Goal: Task Accomplishment & Management: Use online tool/utility

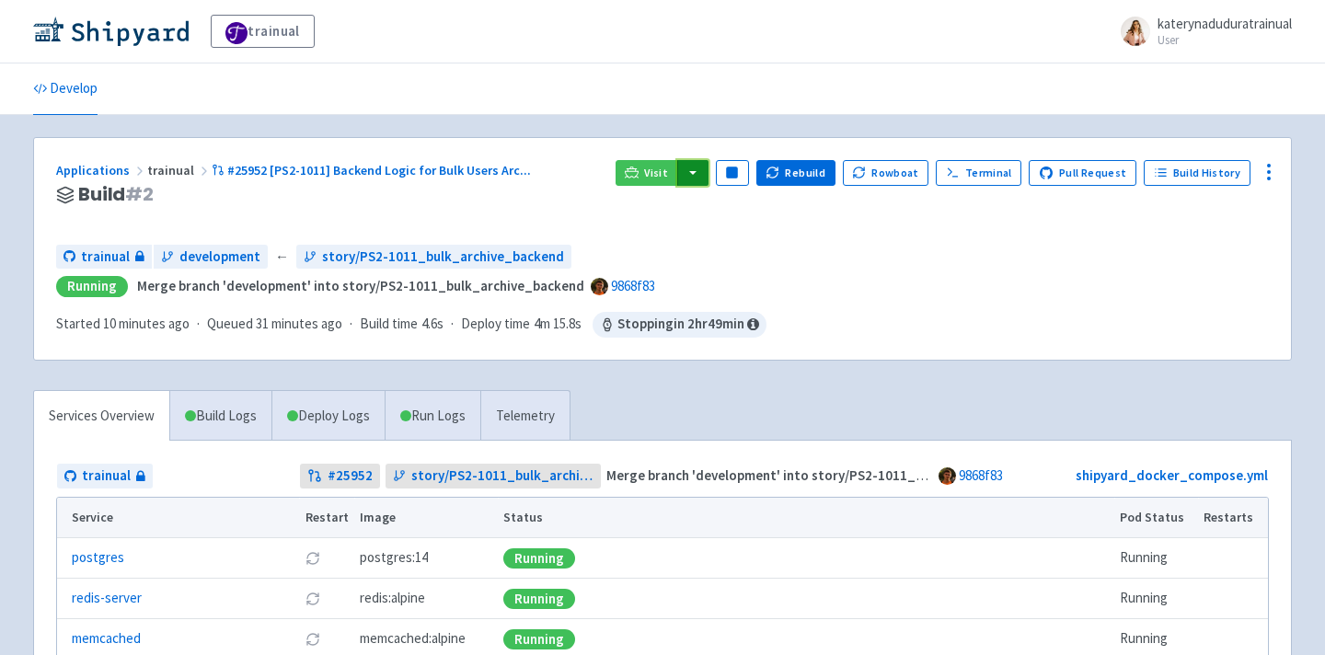
click at [709, 177] on button "button" at bounding box center [692, 173] width 31 height 26
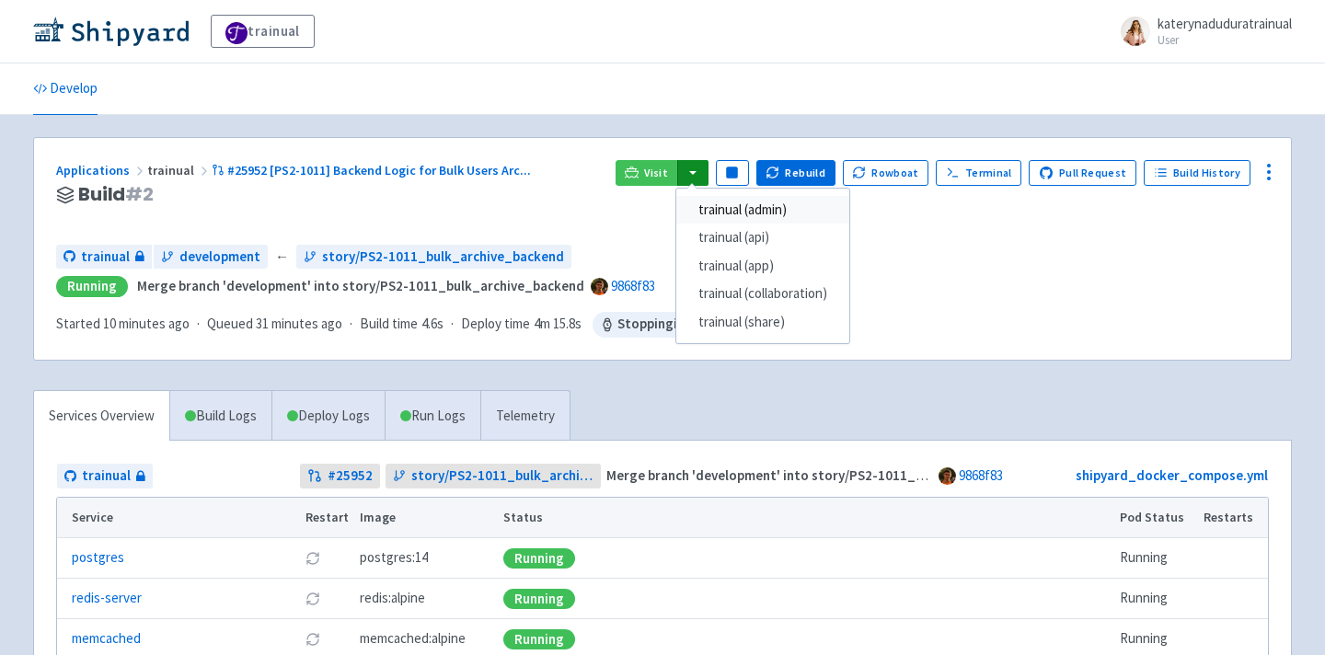
click at [763, 203] on link "trainual (admin)" at bounding box center [762, 210] width 173 height 29
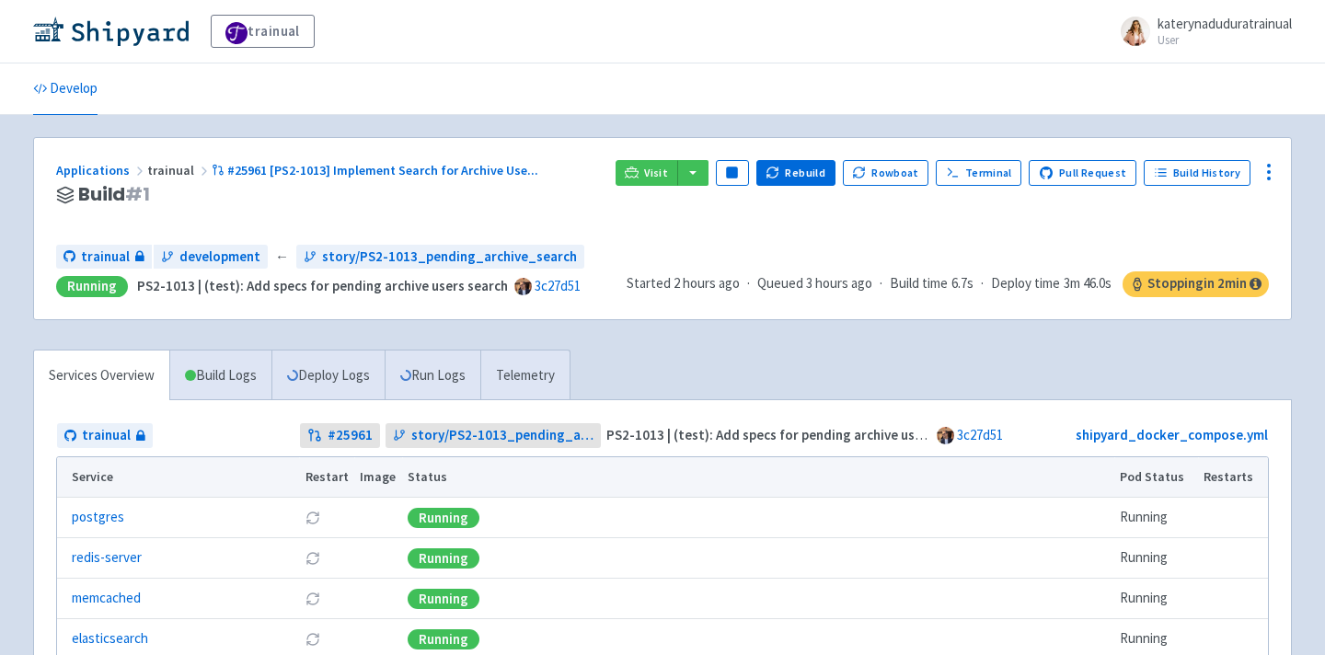
scroll to position [20, 0]
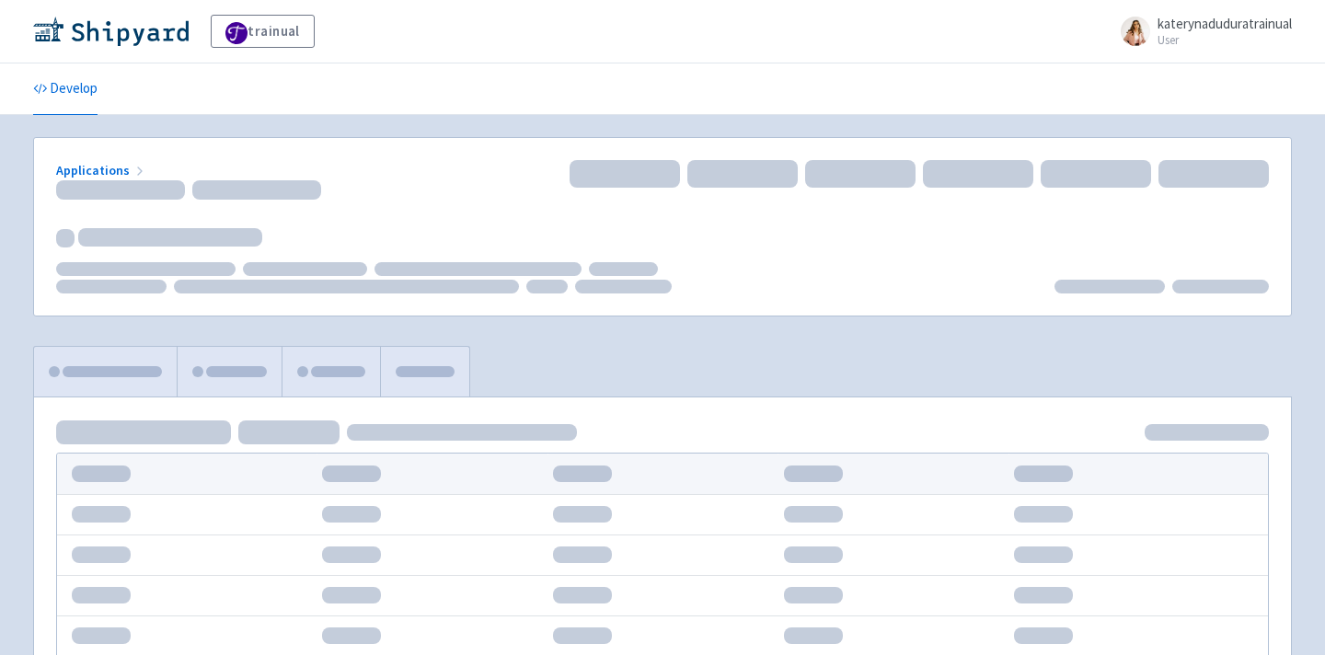
scroll to position [20, 0]
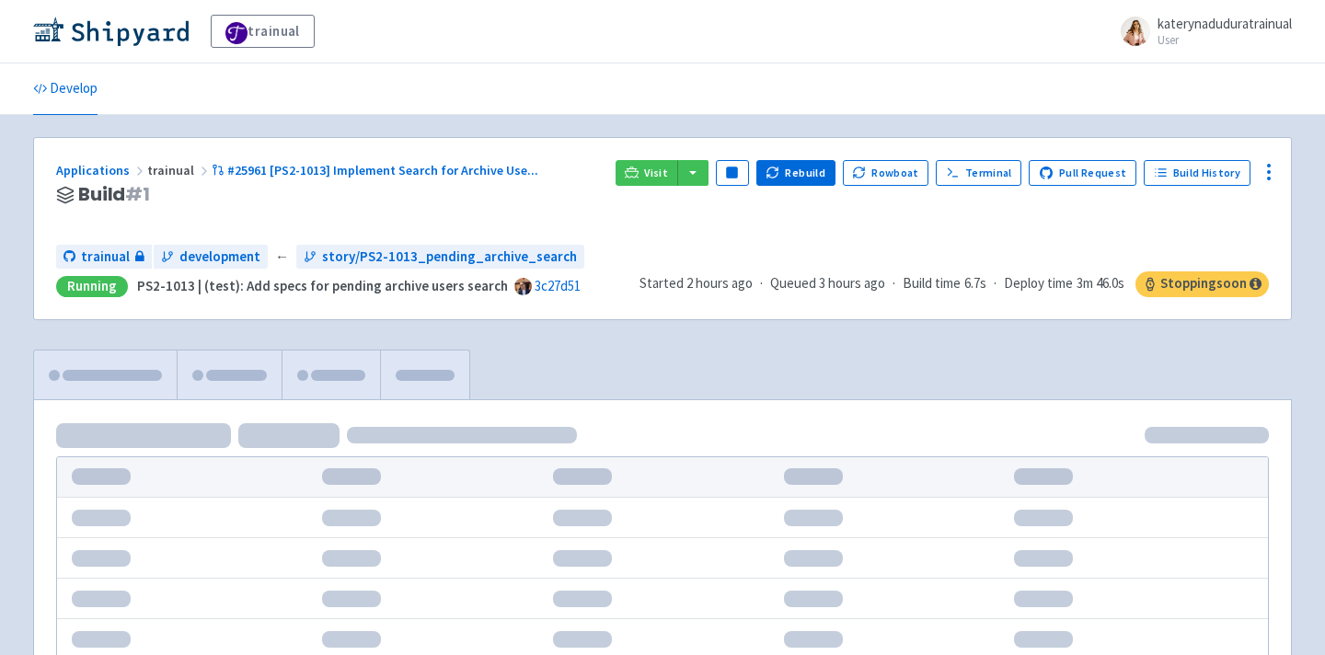
scroll to position [20, 0]
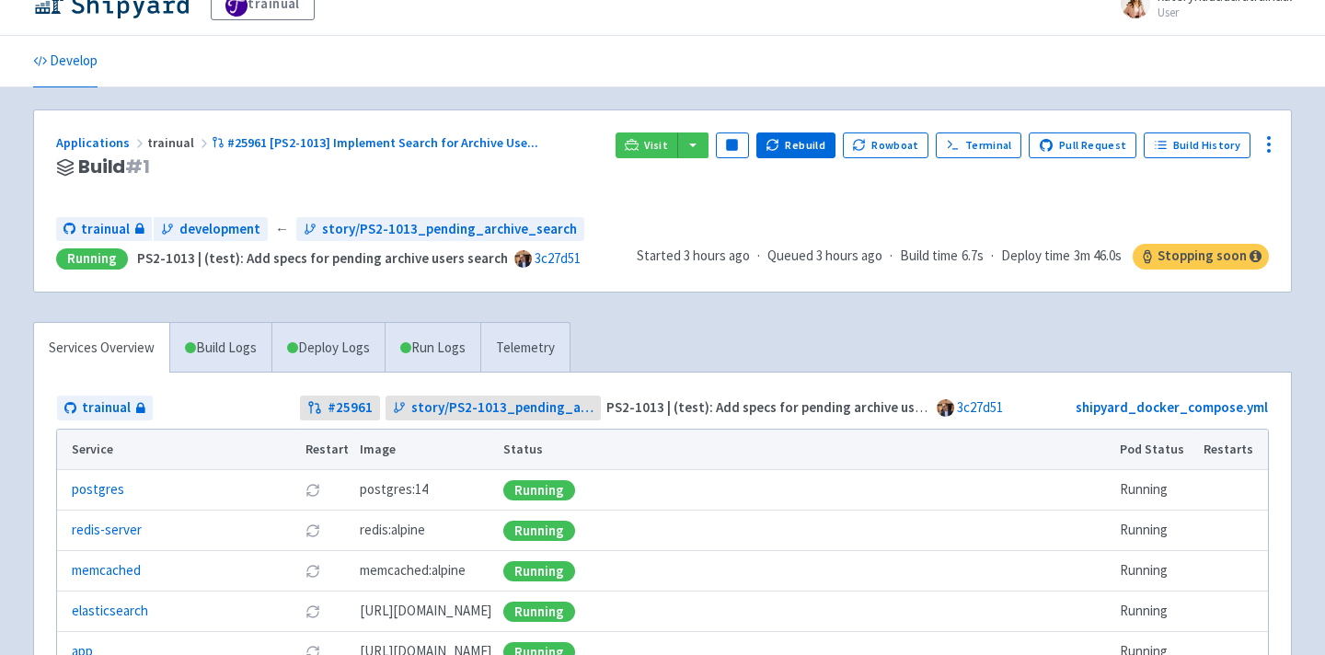
scroll to position [273, 0]
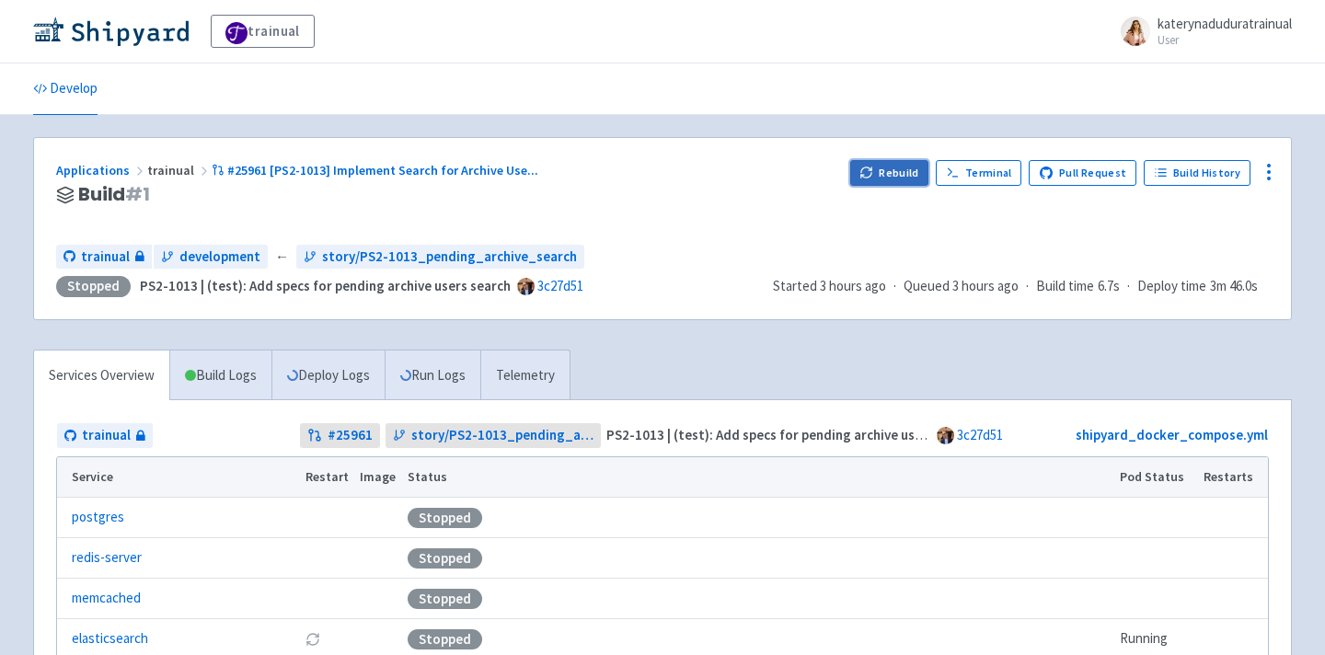
click at [896, 181] on button "Rebuild" at bounding box center [889, 173] width 79 height 26
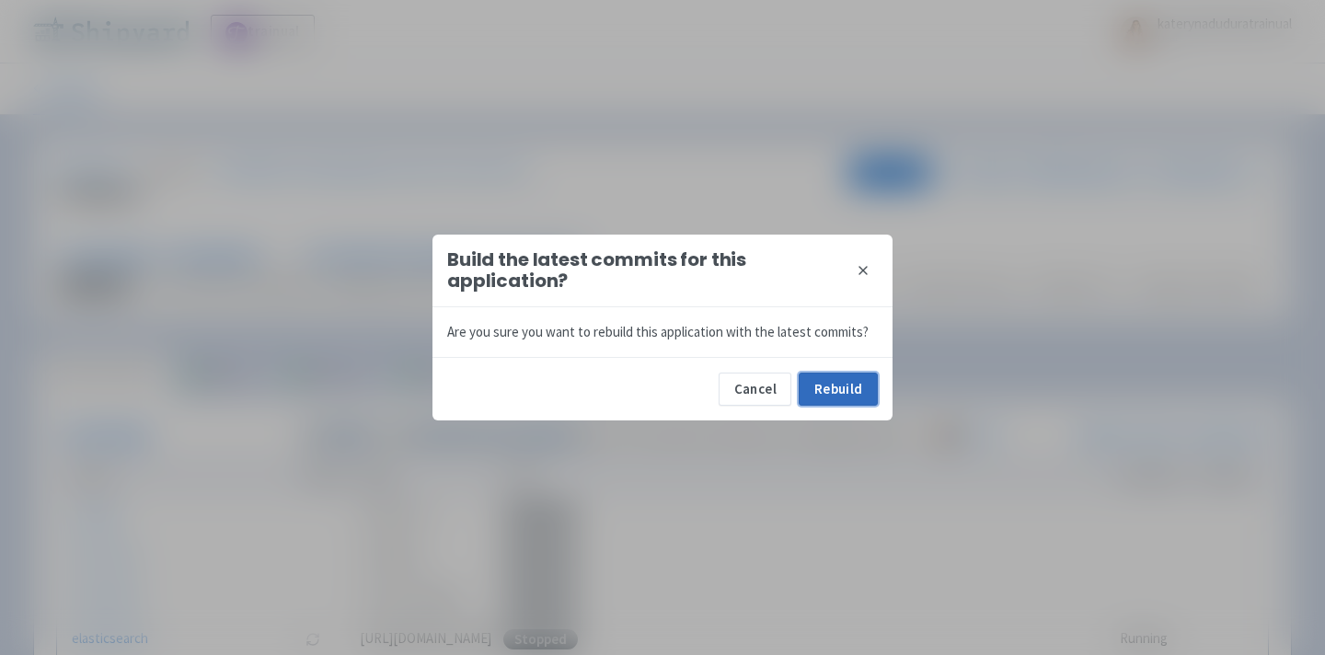
click at [827, 387] on button "Rebuild" at bounding box center [838, 389] width 79 height 33
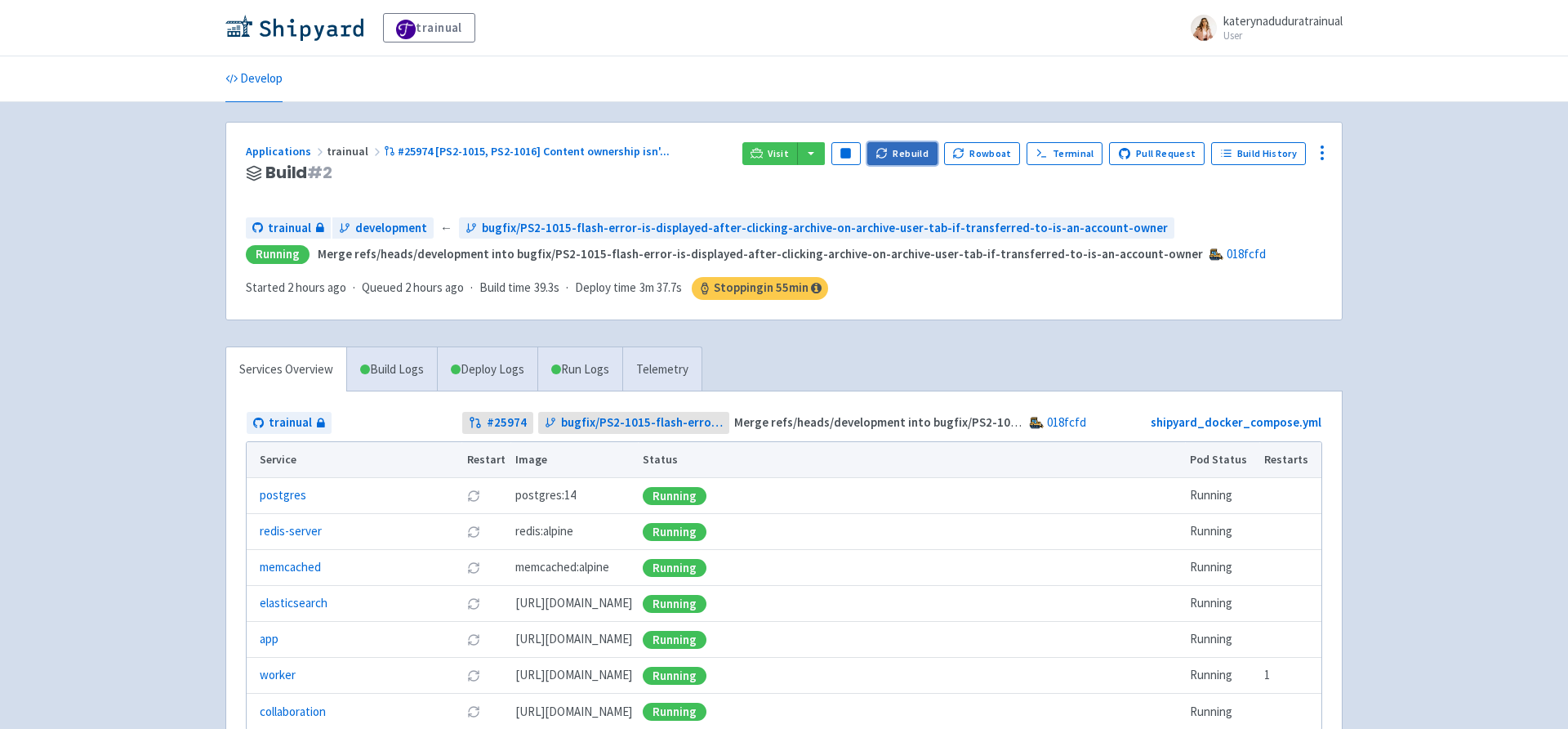
click at [887, 147] on icon "button" at bounding box center [882, 154] width 12 height 12
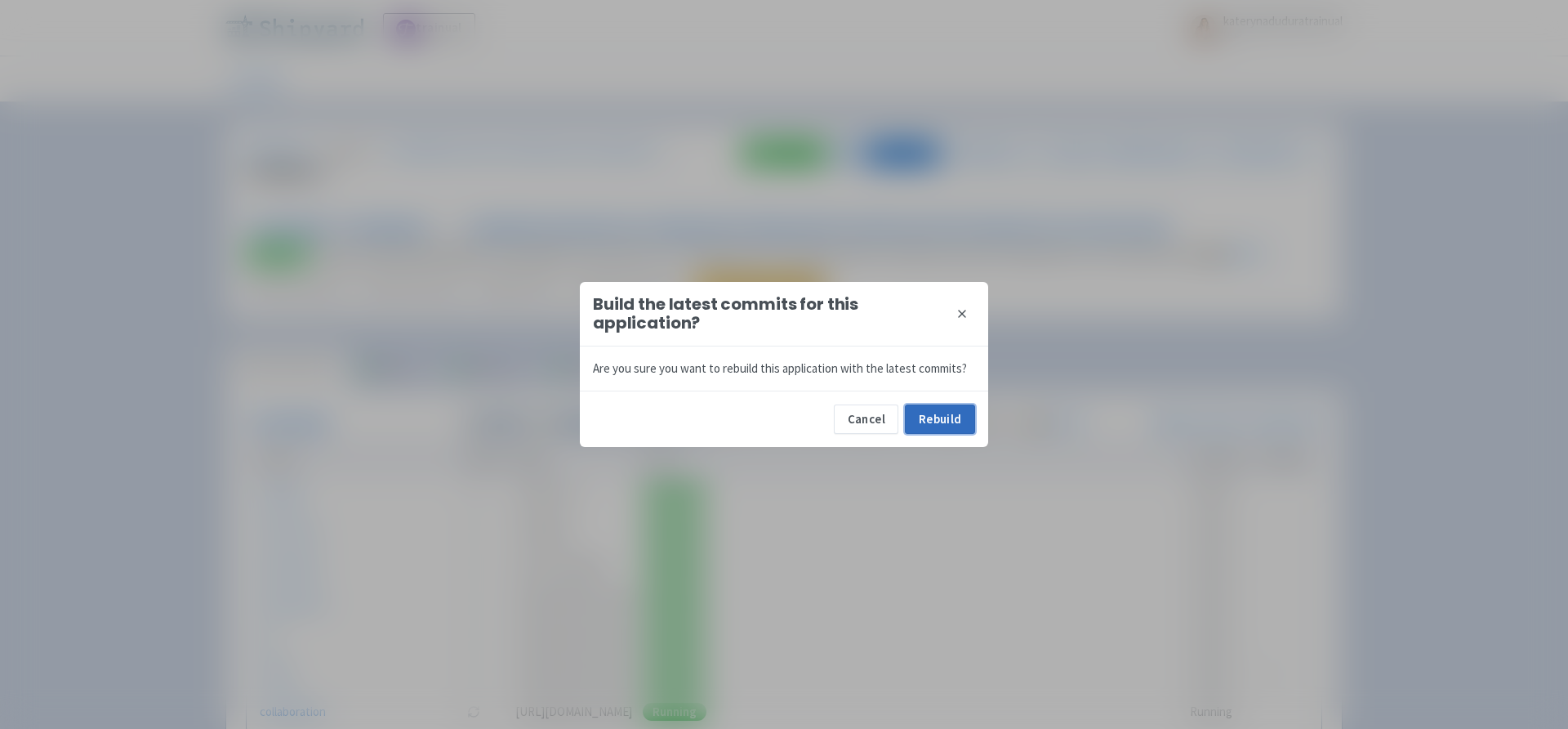
click at [943, 432] on button "Rebuild" at bounding box center [940, 419] width 70 height 29
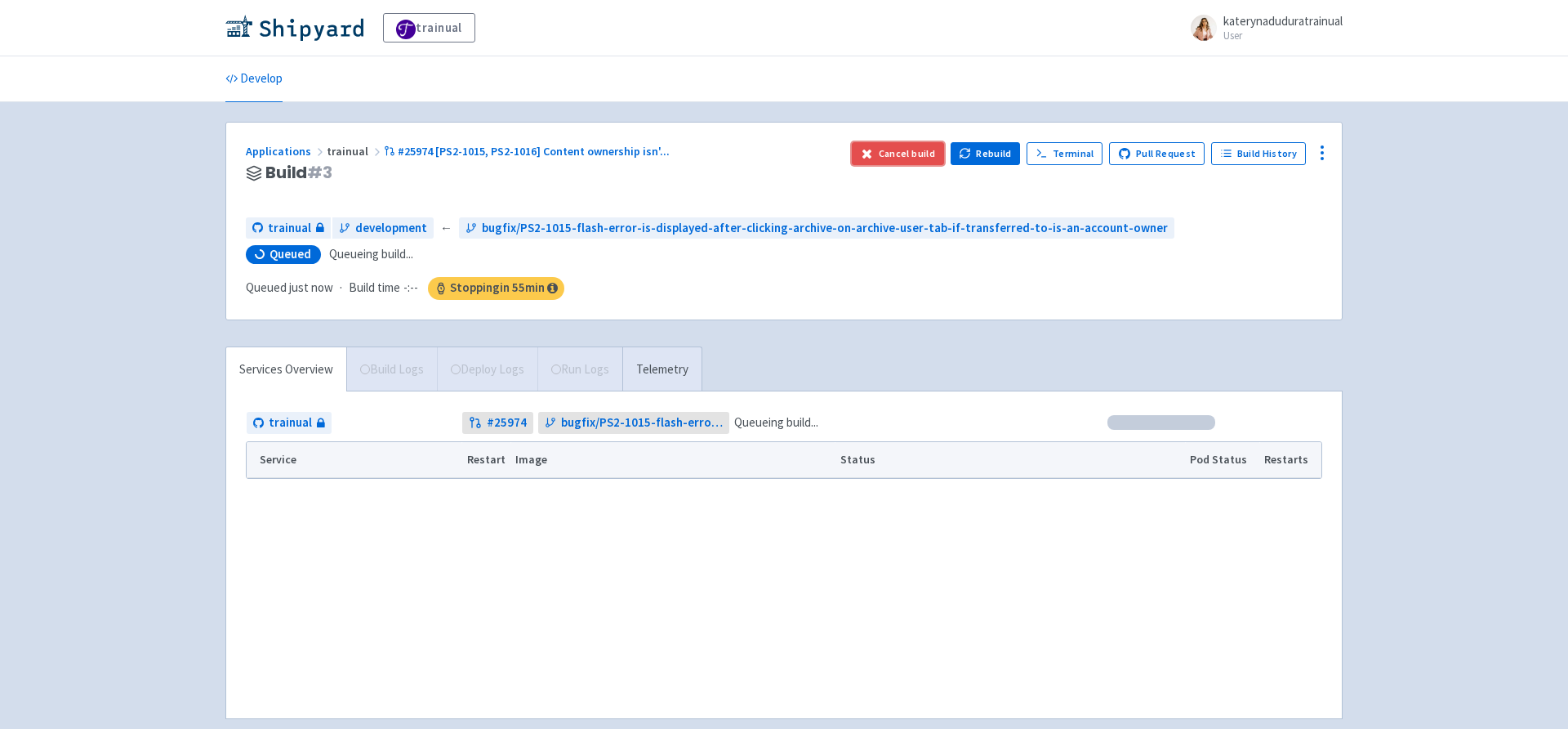
click at [918, 146] on button "Cancel build" at bounding box center [898, 154] width 92 height 23
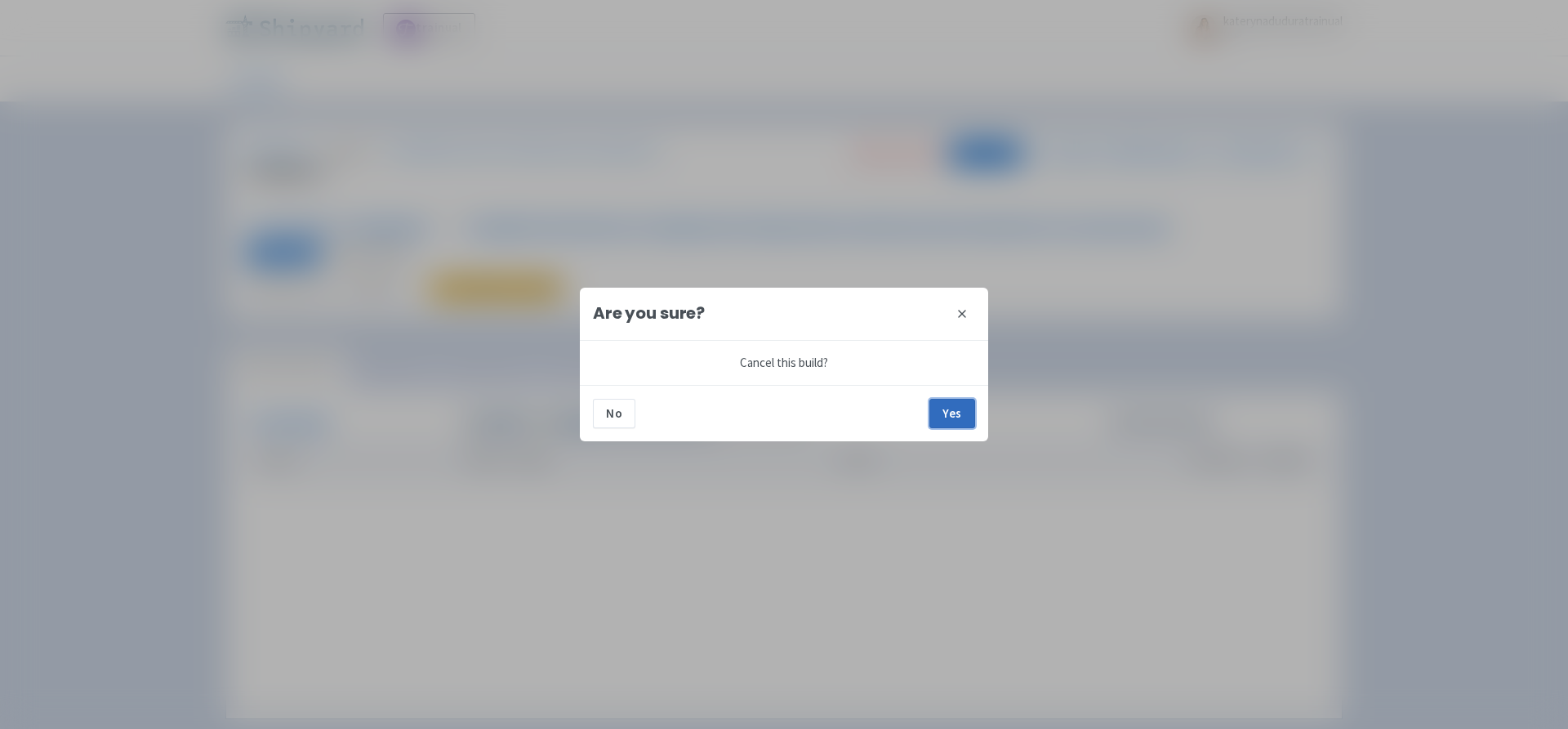
click at [953, 412] on button "Yes" at bounding box center [952, 413] width 46 height 29
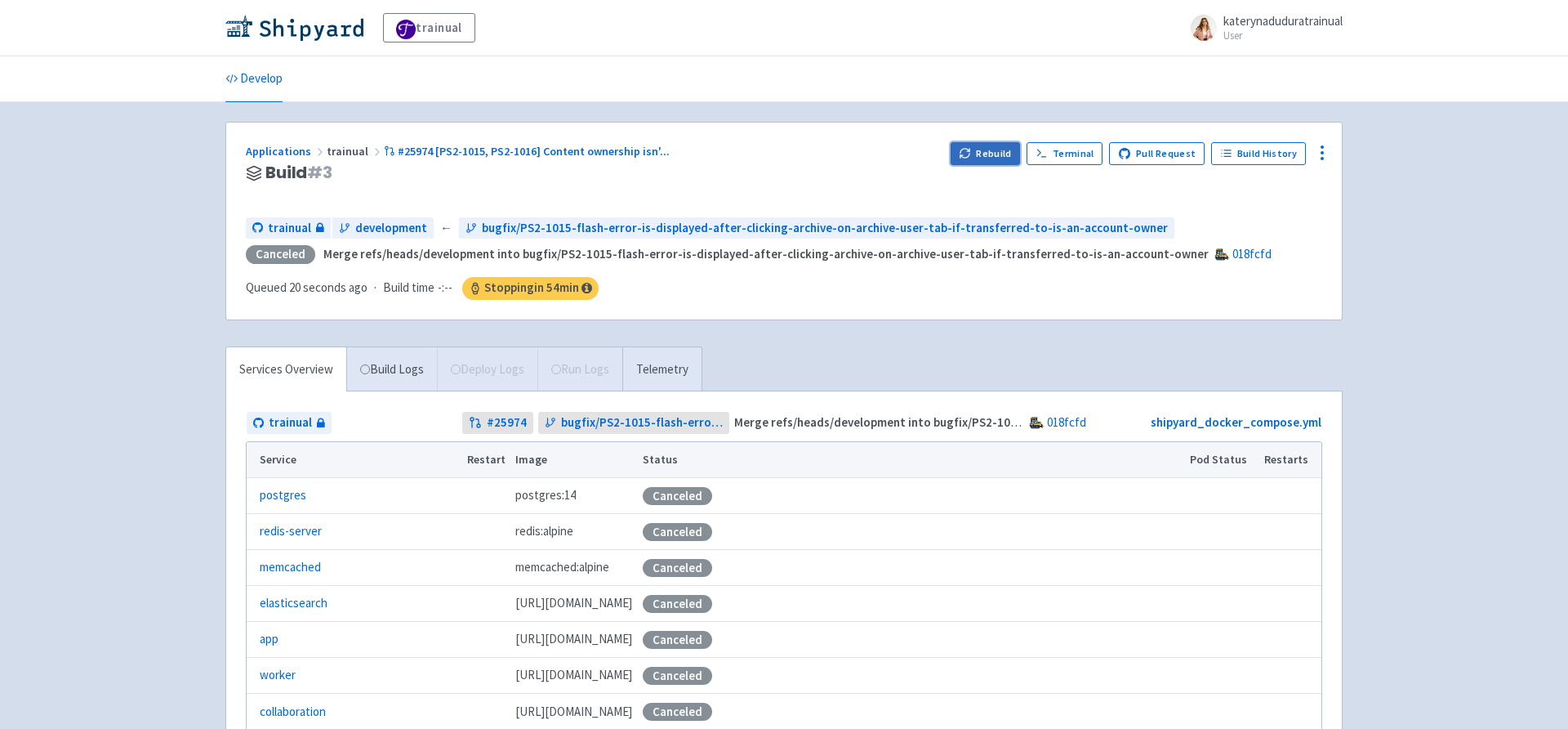
click at [1003, 148] on button "Rebuild" at bounding box center [985, 154] width 70 height 23
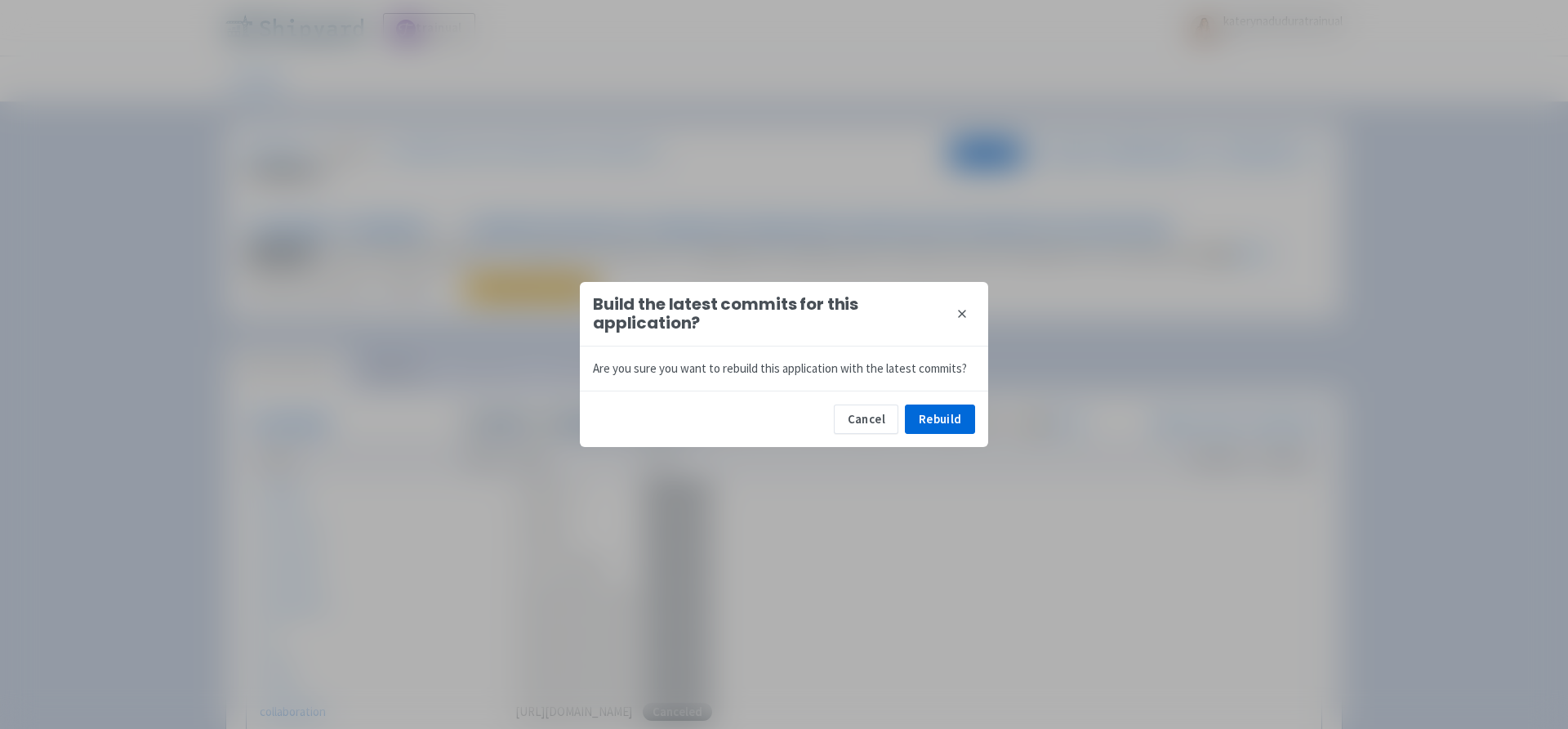
click at [1322, 162] on div "Build the latest commits for this application? close Are you sure you want to r…" at bounding box center [784, 364] width 1568 height 729
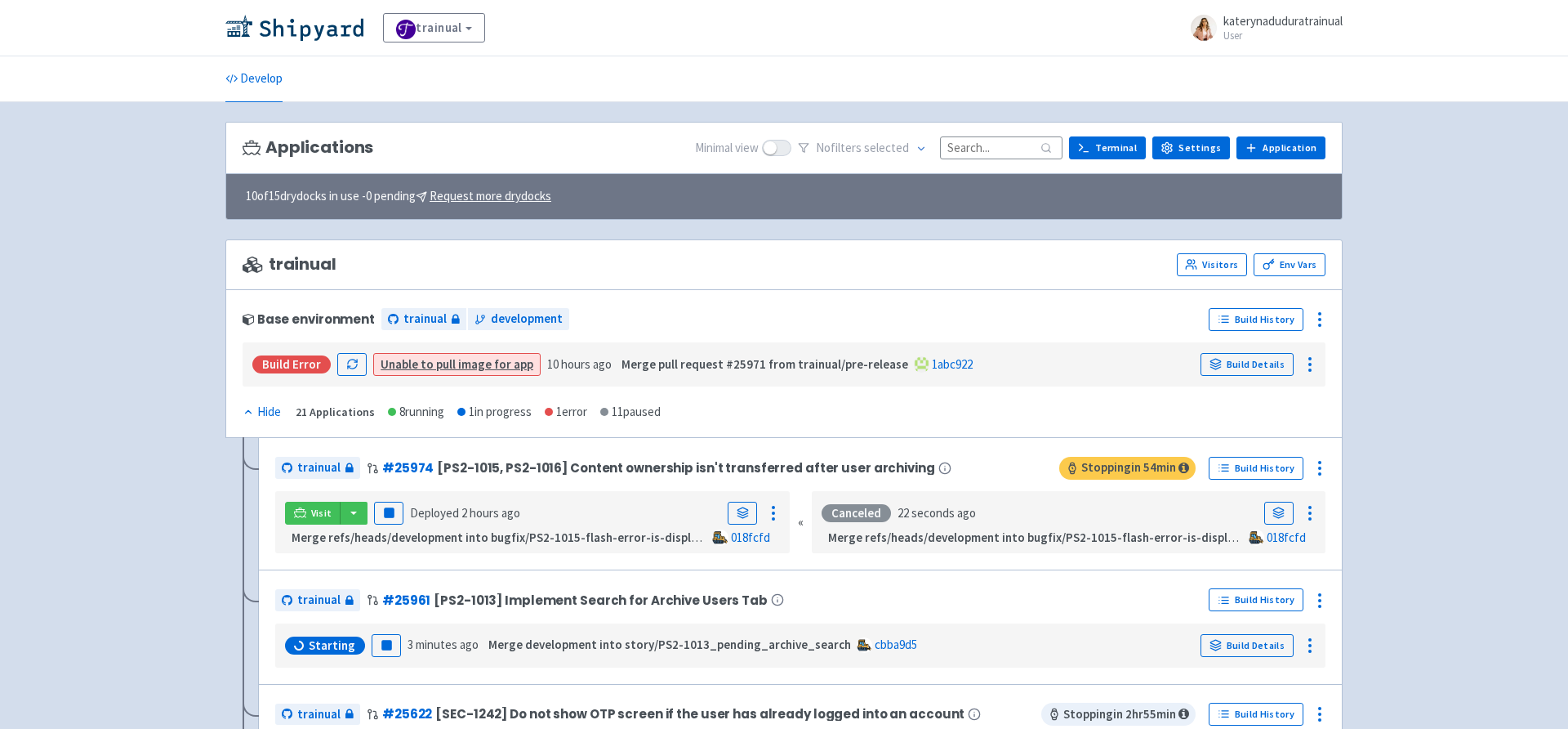
scroll to position [21, 0]
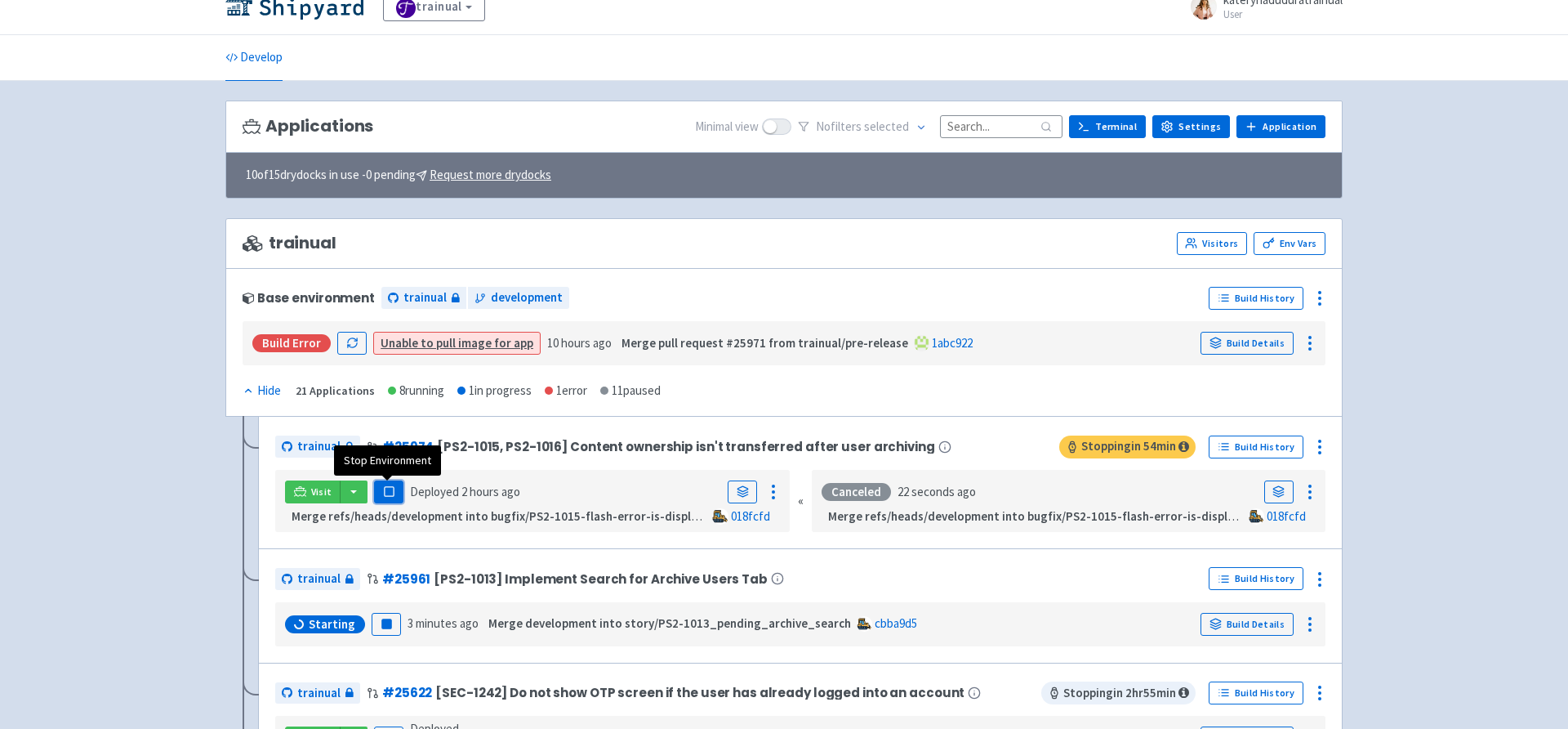
click at [389, 495] on rect "button" at bounding box center [389, 492] width 9 height 9
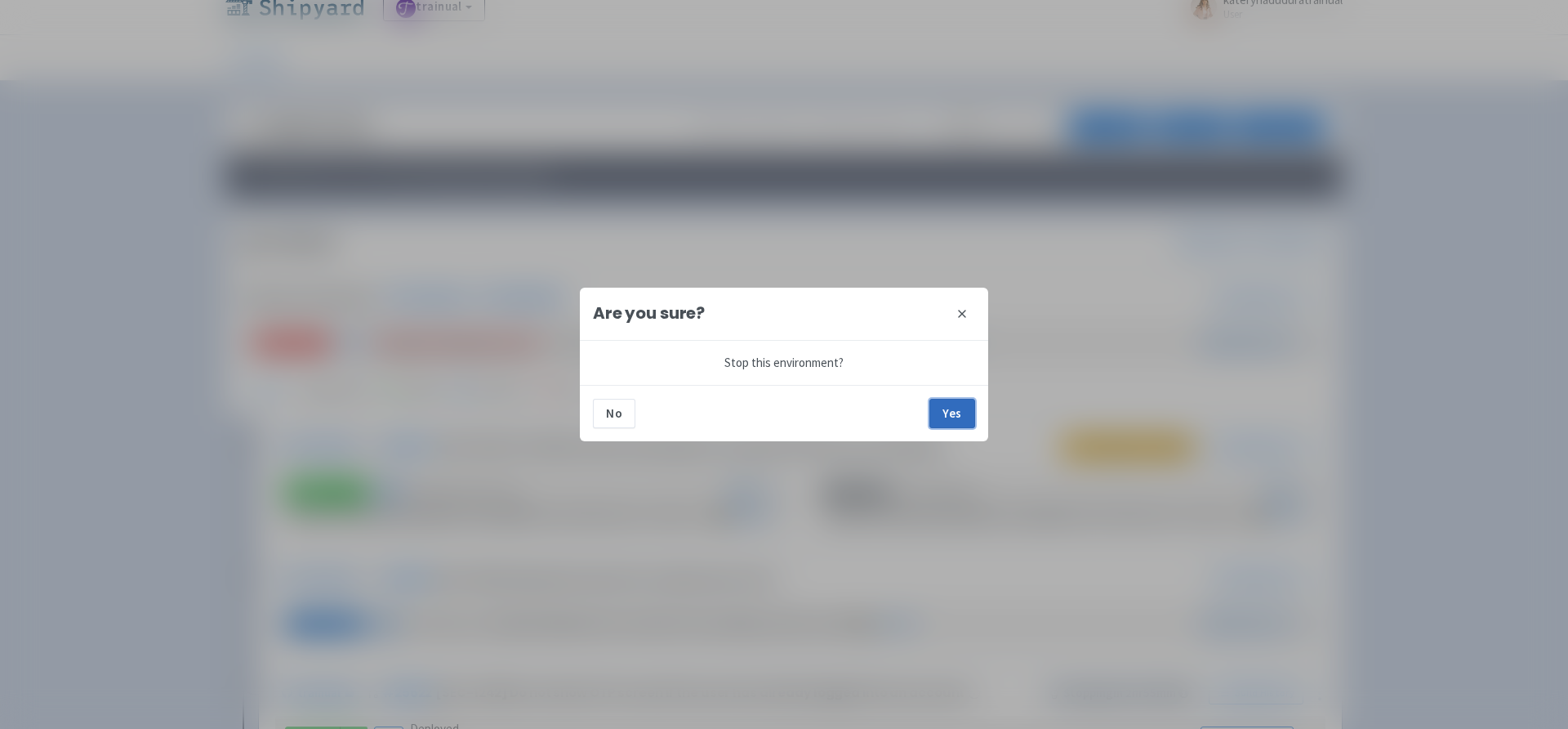
click at [964, 406] on button "Yes" at bounding box center [952, 413] width 46 height 29
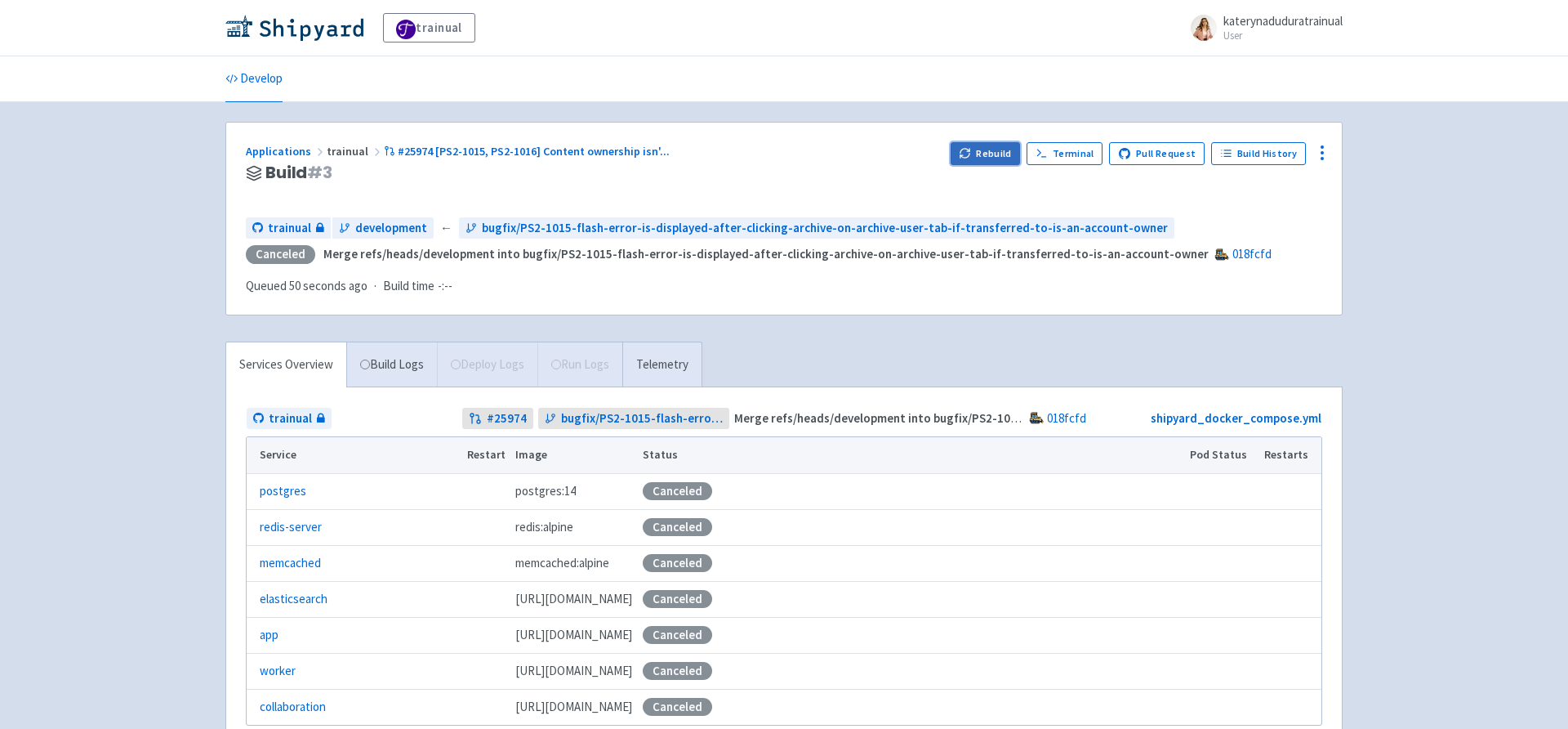
click at [994, 148] on button "Rebuild" at bounding box center [985, 154] width 70 height 23
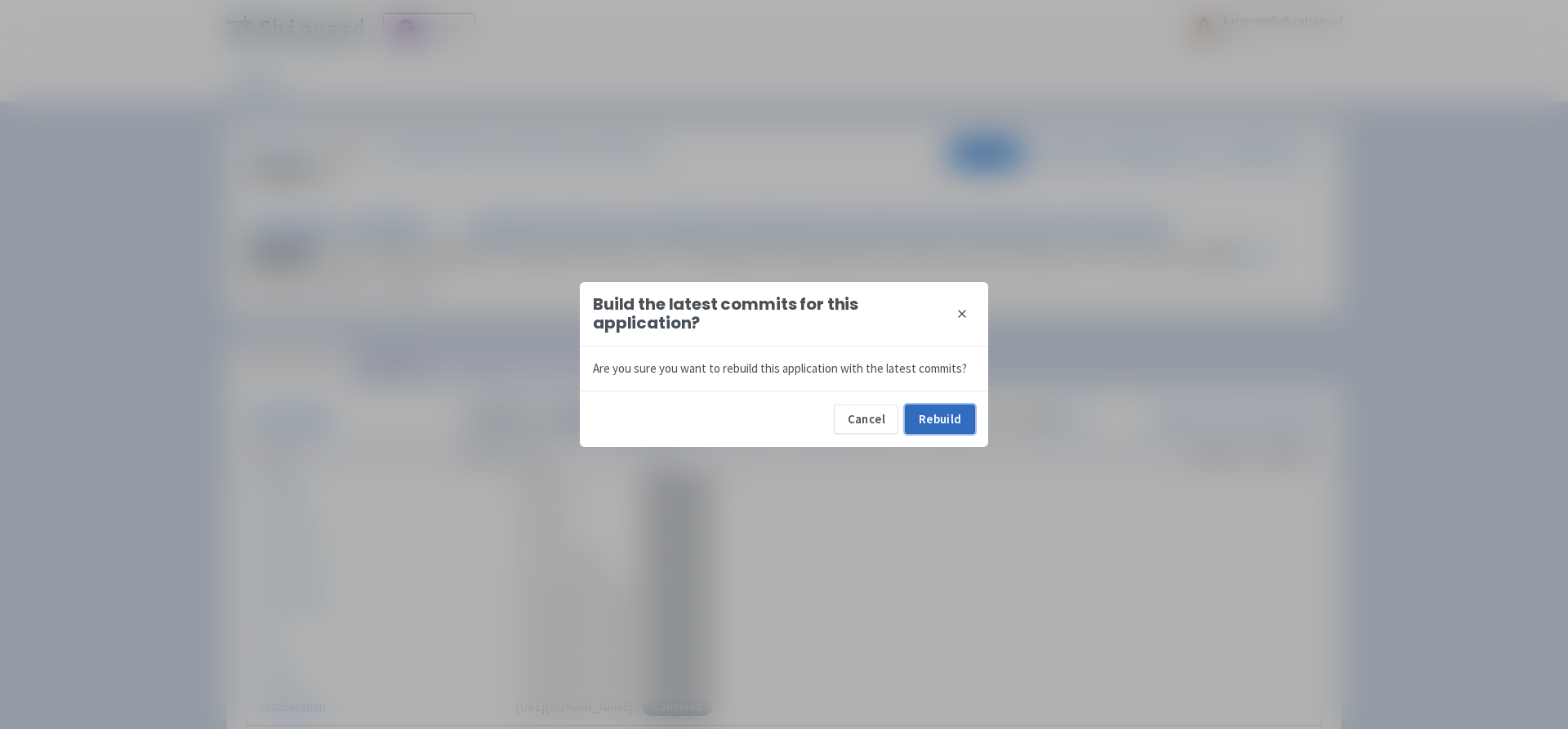
click at [934, 428] on button "Rebuild" at bounding box center [940, 419] width 70 height 29
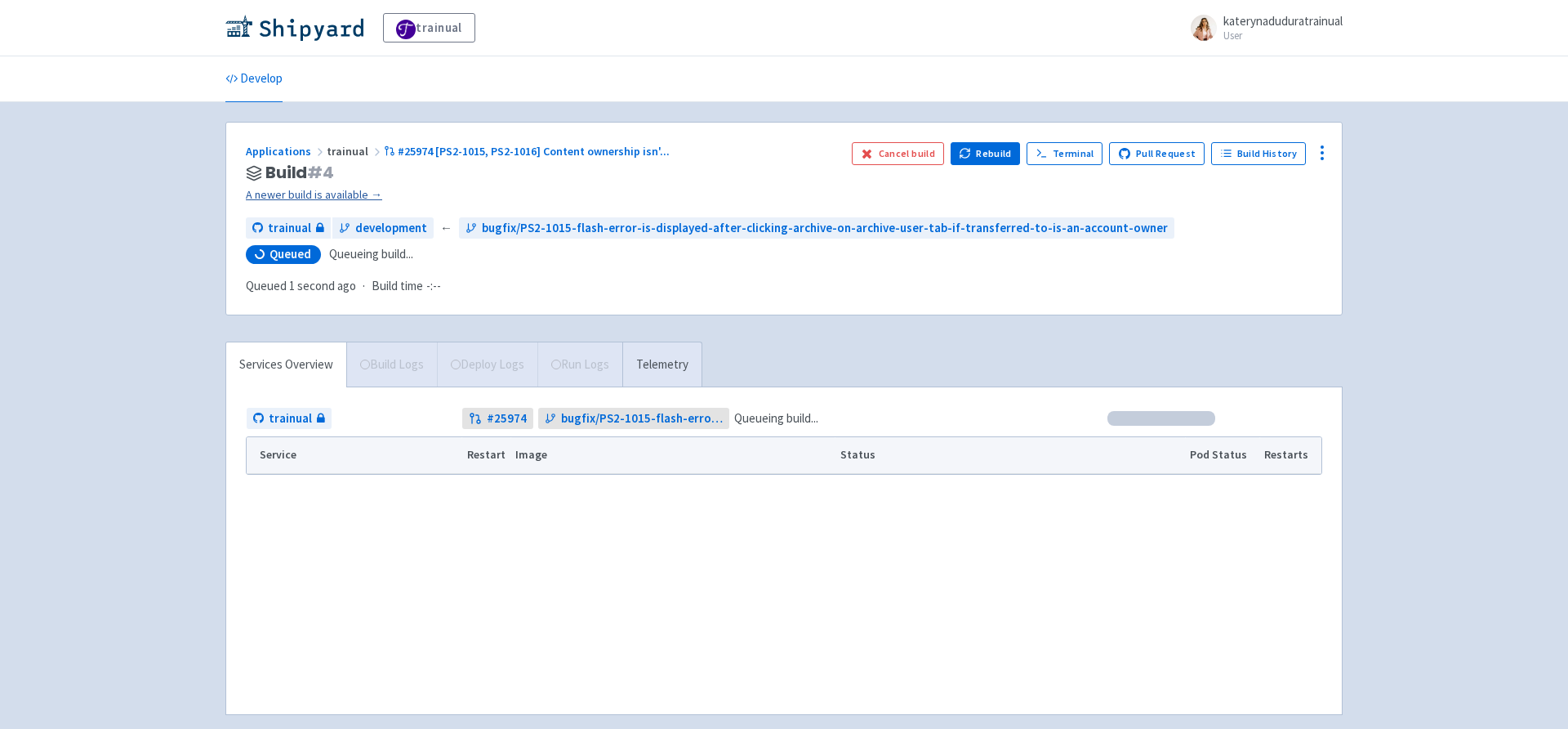
click at [319, 190] on link "A newer build is available →" at bounding box center [542, 194] width 593 height 19
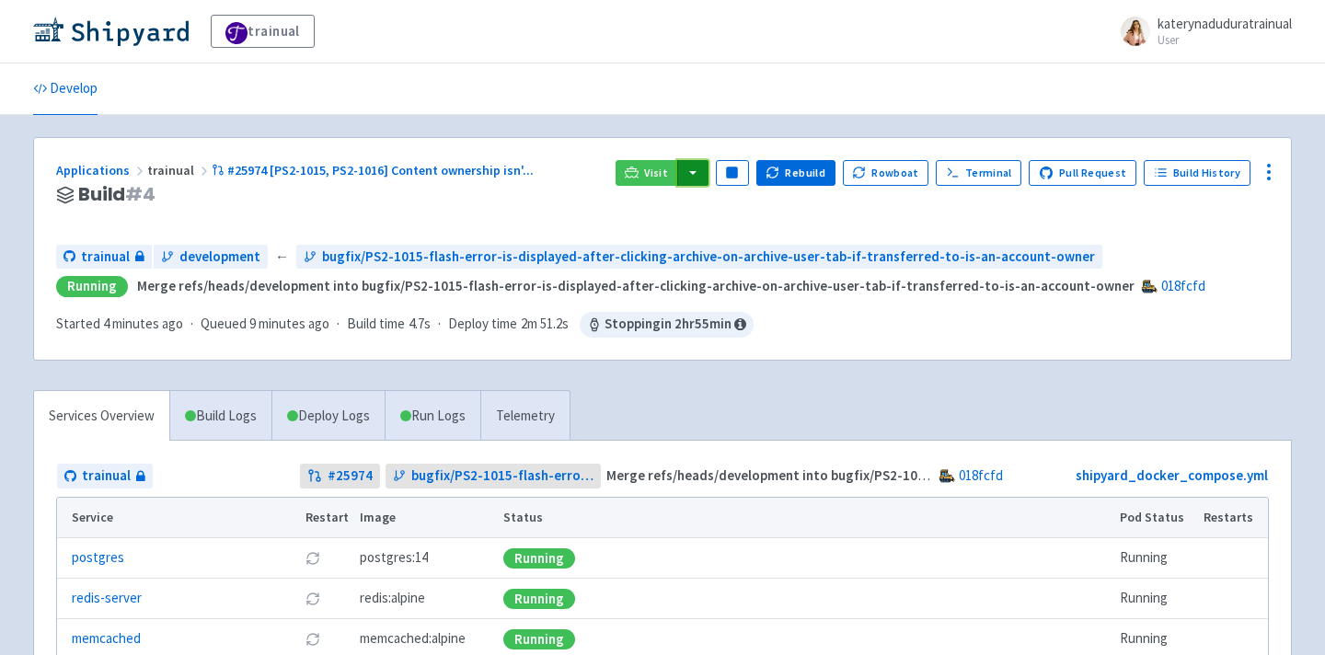
click at [709, 166] on button "button" at bounding box center [692, 173] width 31 height 26
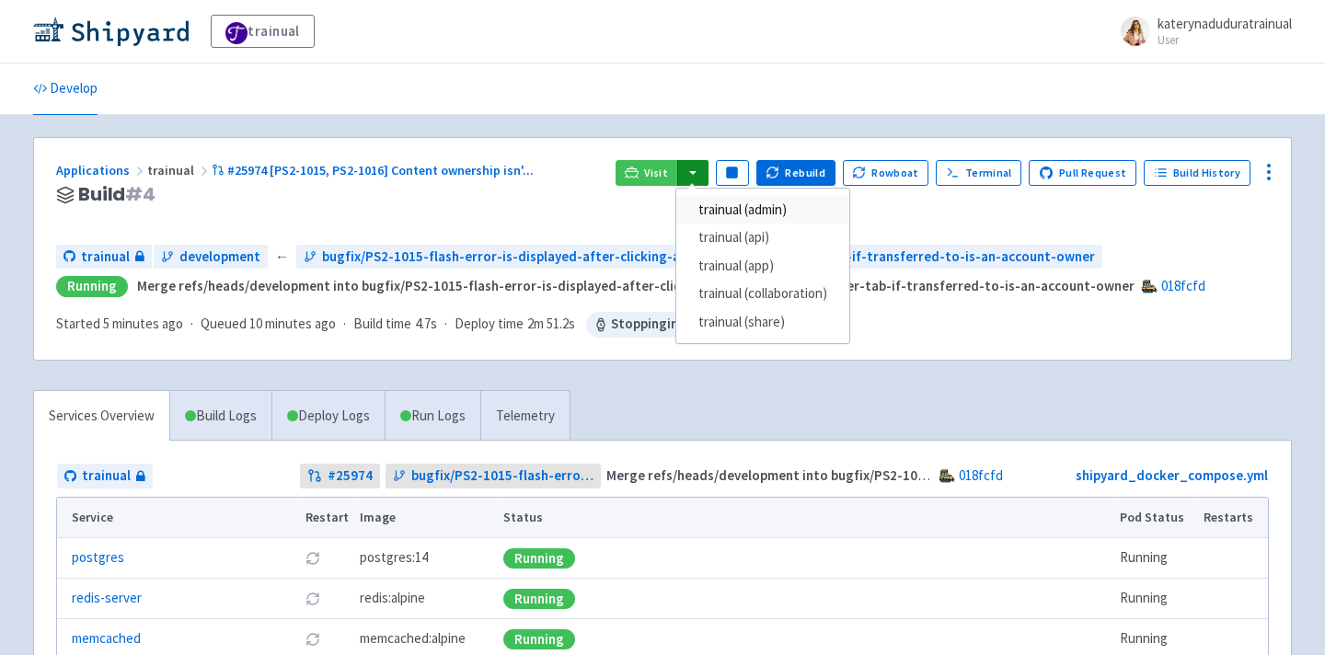
click at [796, 203] on link "trainual (admin)" at bounding box center [762, 210] width 173 height 29
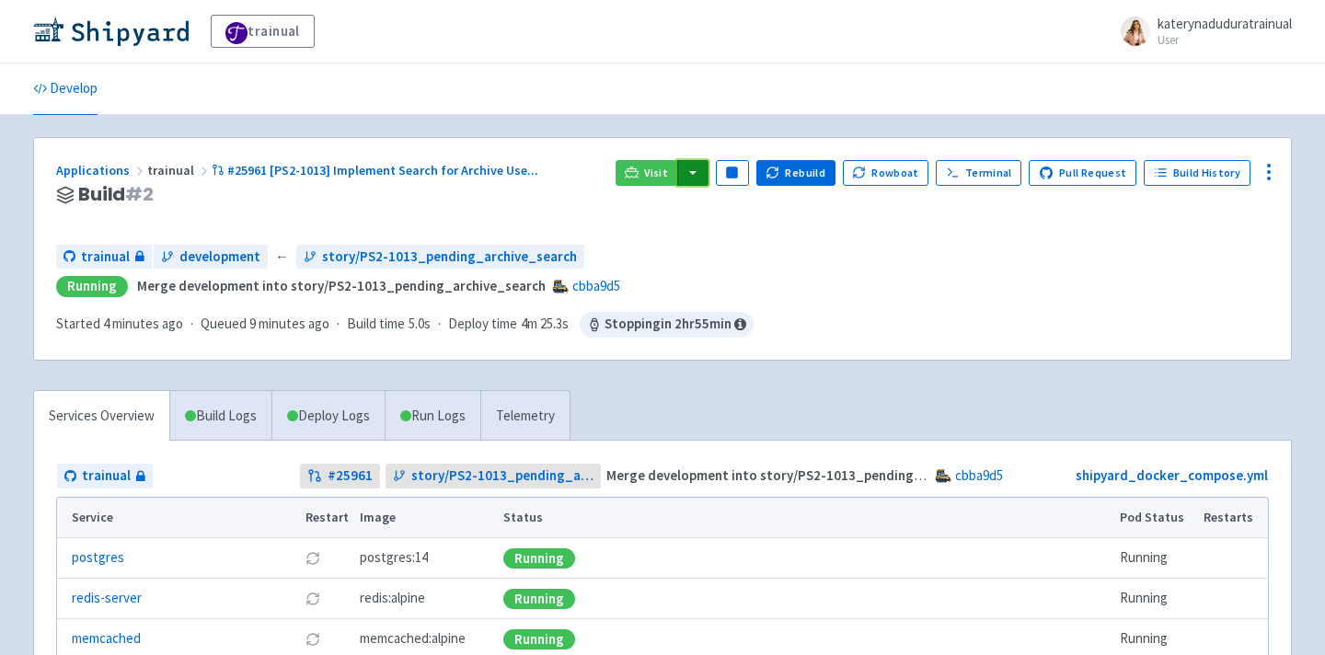
click at [709, 175] on button "button" at bounding box center [692, 173] width 31 height 26
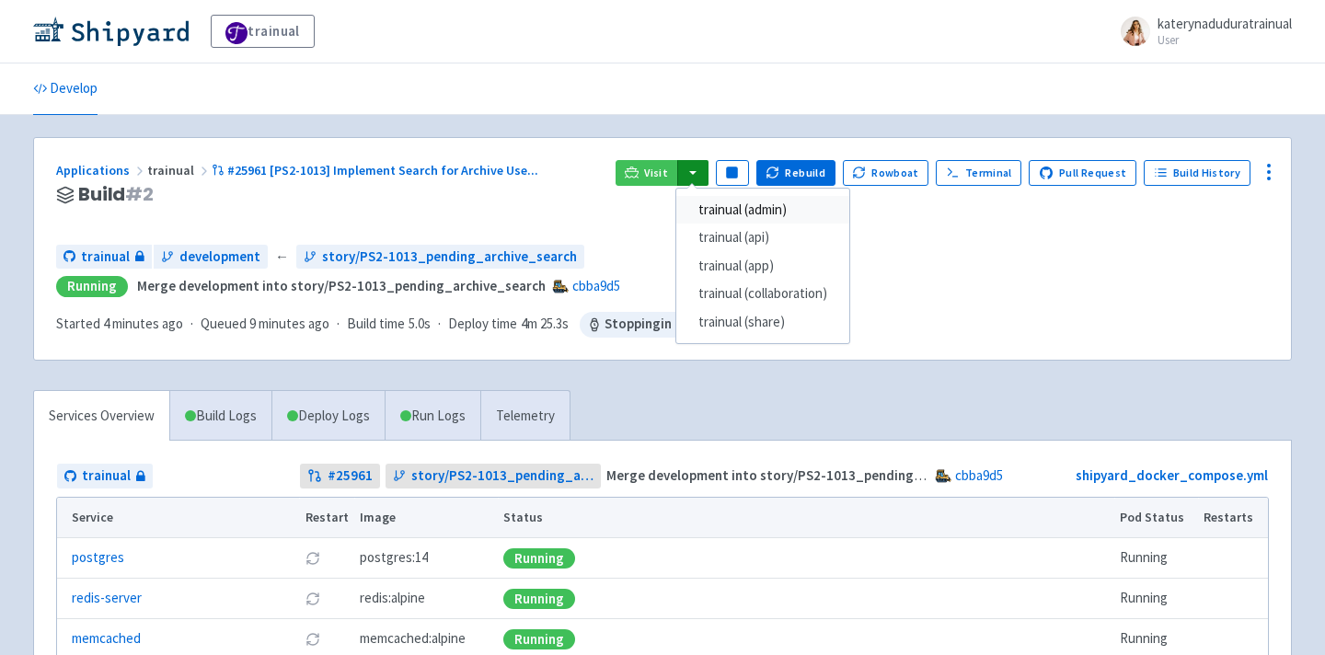
click at [777, 213] on link "trainual (admin)" at bounding box center [762, 210] width 173 height 29
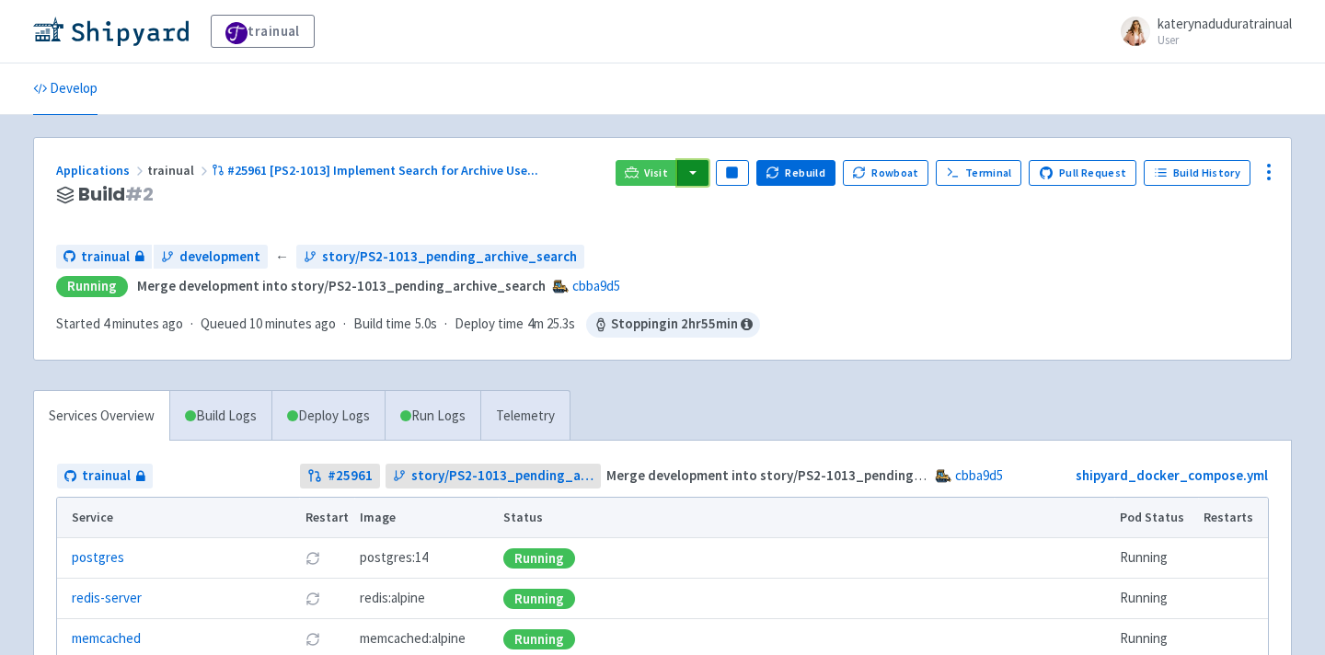
click at [709, 173] on button "button" at bounding box center [692, 173] width 31 height 26
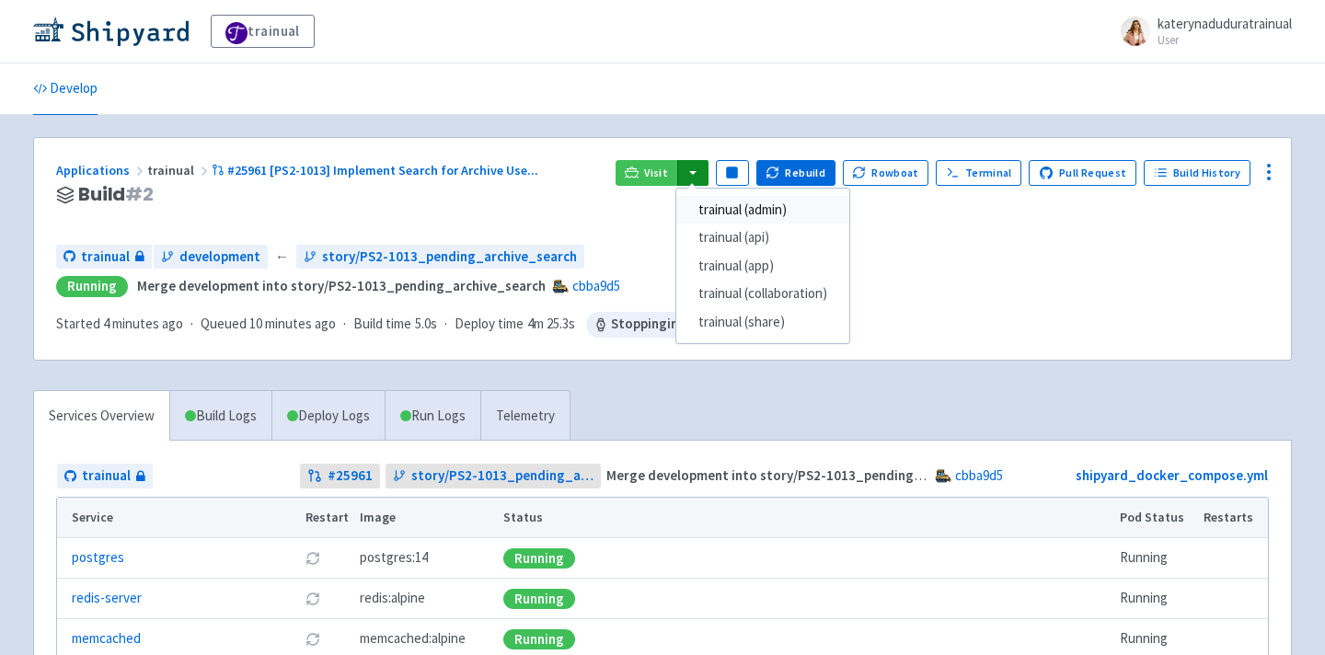
click at [770, 206] on link "trainual (admin)" at bounding box center [762, 210] width 173 height 29
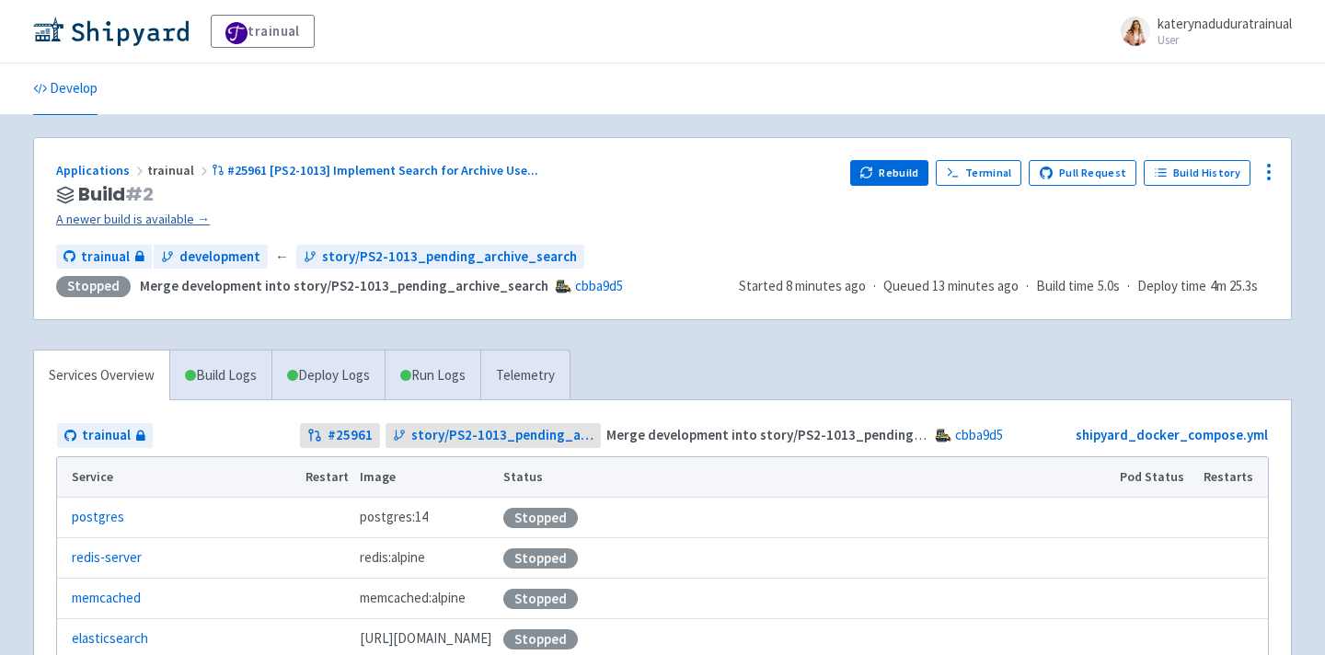
click at [163, 214] on link "A newer build is available →" at bounding box center [446, 219] width 780 height 21
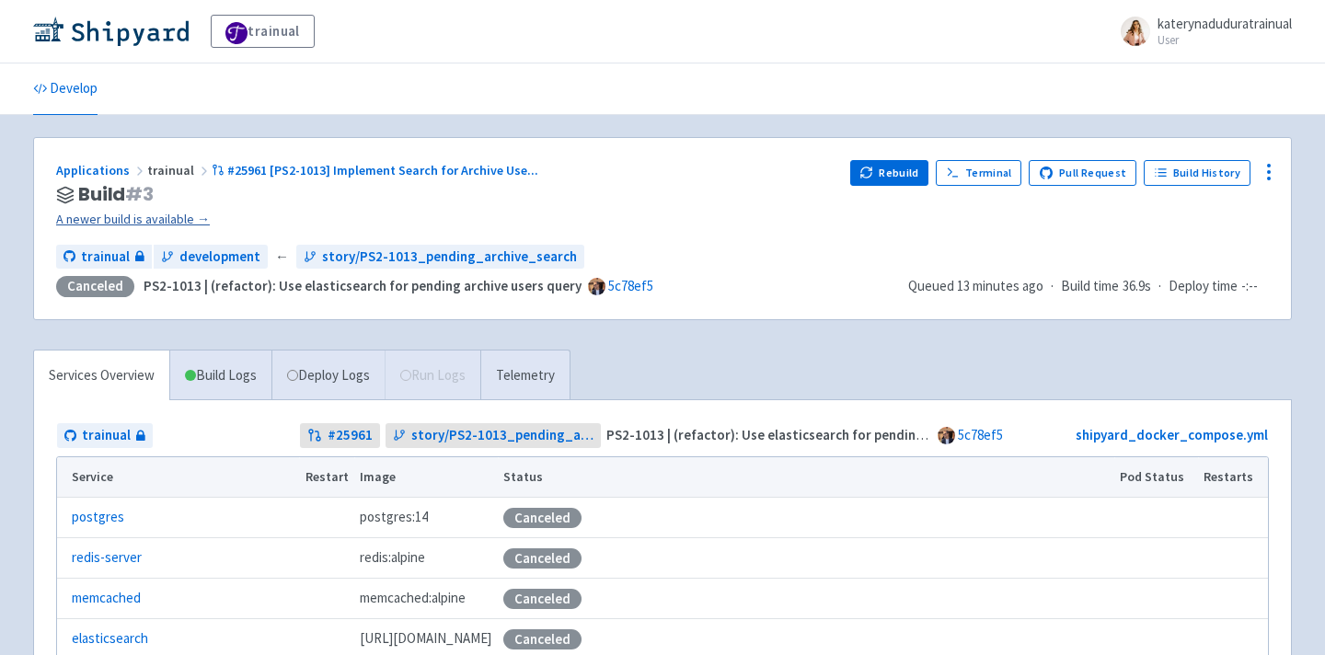
click at [161, 218] on link "A newer build is available →" at bounding box center [446, 219] width 780 height 21
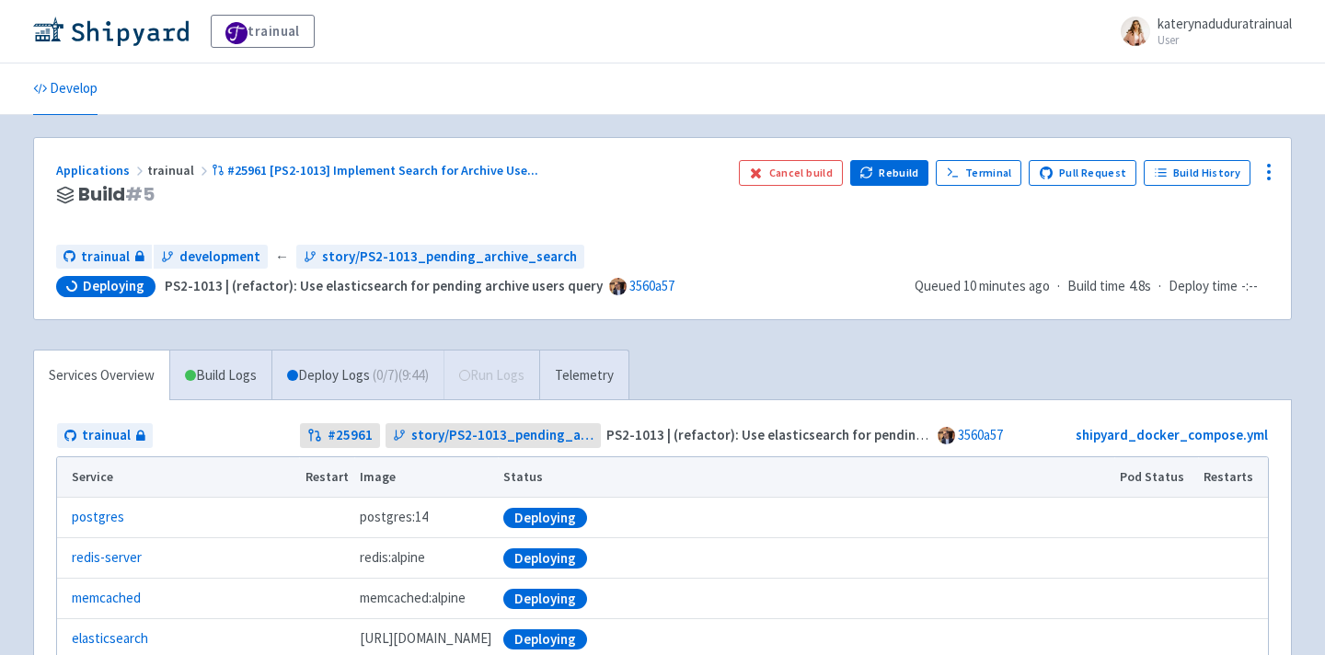
click at [453, 9] on div "trainual katerynaduduratrainual User Profile Sign out" at bounding box center [662, 32] width 1325 height 64
click at [771, 250] on div "trainual development ← story/PS2-1013_pending_archive_search" at bounding box center [478, 257] width 844 height 25
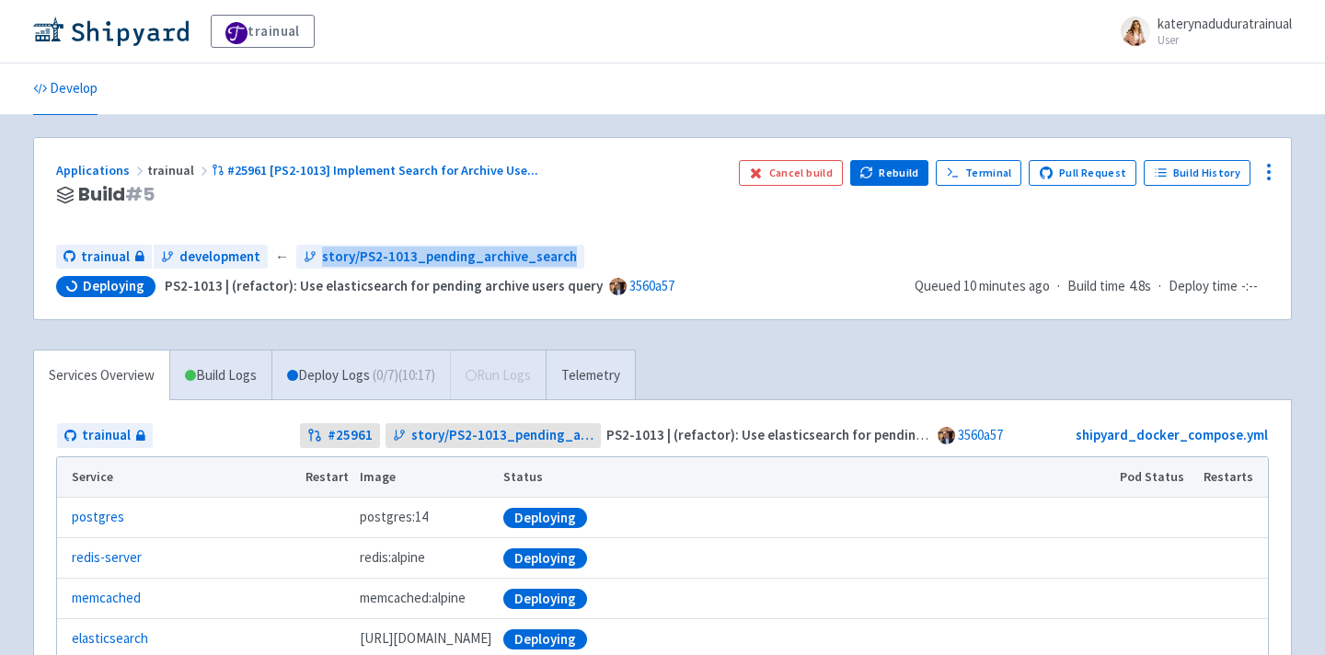
click at [771, 250] on div "trainual development ← story/PS2-1013_pending_archive_search" at bounding box center [478, 257] width 844 height 25
